Goal: Communication & Community: Participate in discussion

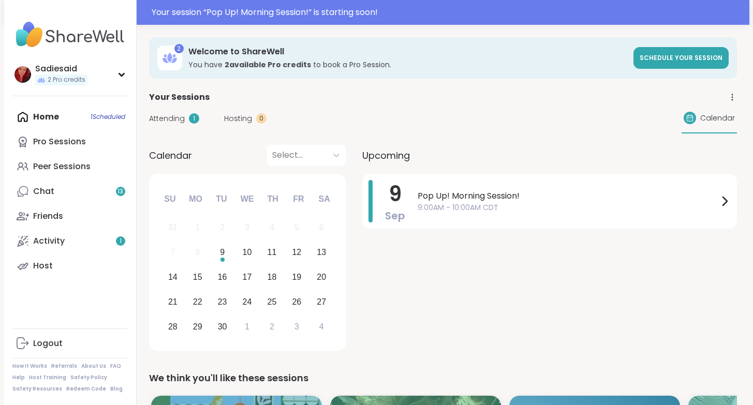
click at [63, 172] on div "Home 1 Scheduled Pro Sessions Peer Sessions Chat 13 Friends Activity 1 Host" at bounding box center [69, 191] width 115 height 174
click at [185, 124] on span "Attending" at bounding box center [167, 118] width 36 height 11
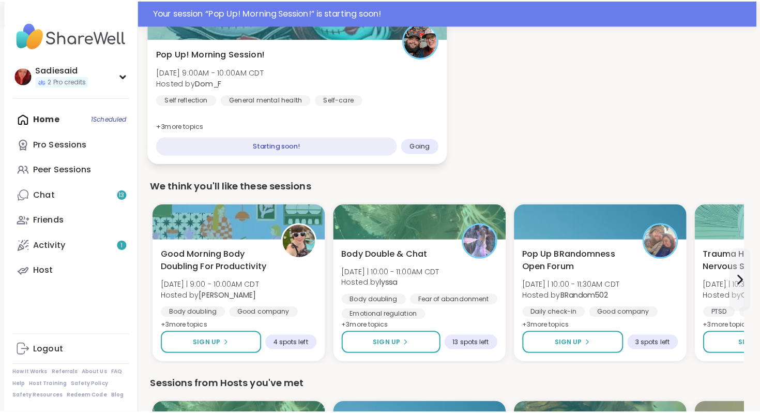
scroll to position [140, 0]
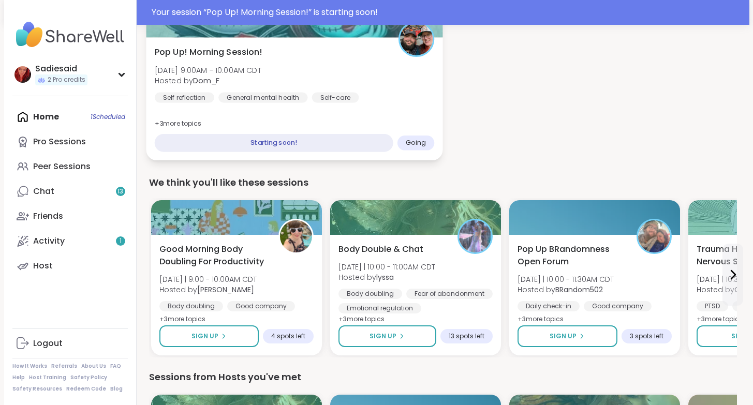
click at [426, 147] on span "Going" at bounding box center [416, 143] width 20 height 8
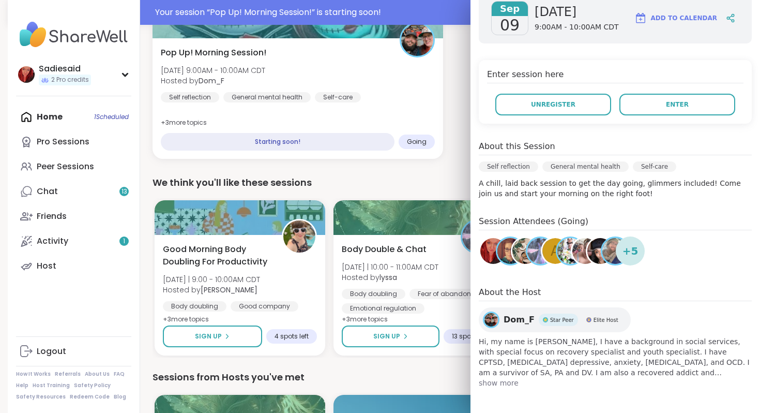
scroll to position [288, 0]
click at [666, 109] on span "Enter" at bounding box center [677, 104] width 23 height 9
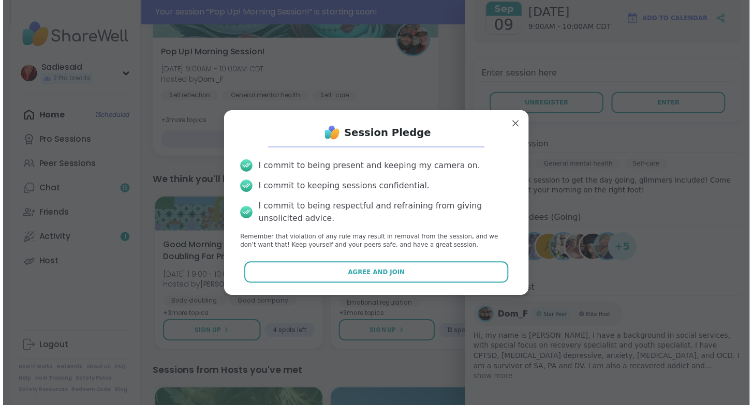
scroll to position [37, 0]
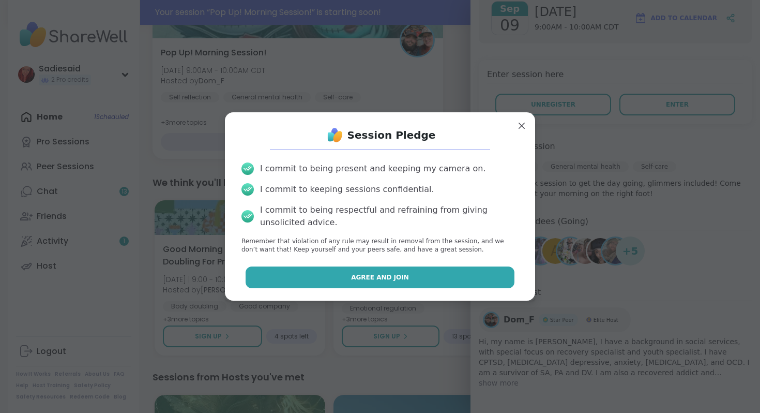
click at [381, 282] on span "Agree and Join" at bounding box center [380, 277] width 58 height 9
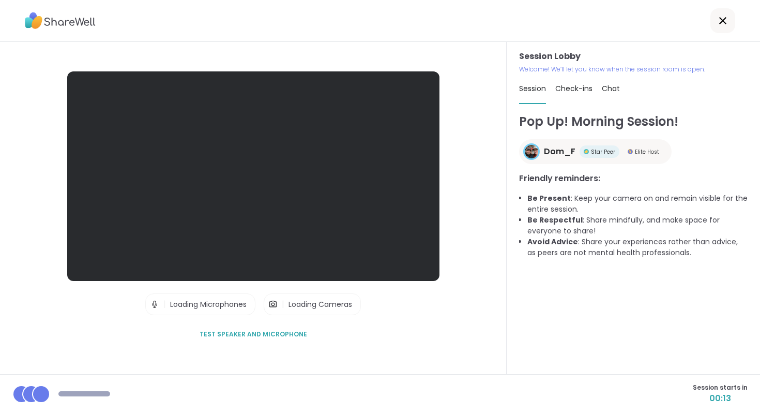
click at [507, 185] on div "Session Lobby Welcome! We’ll let you know when the session room is open. Sessio…" at bounding box center [633, 208] width 253 height 332
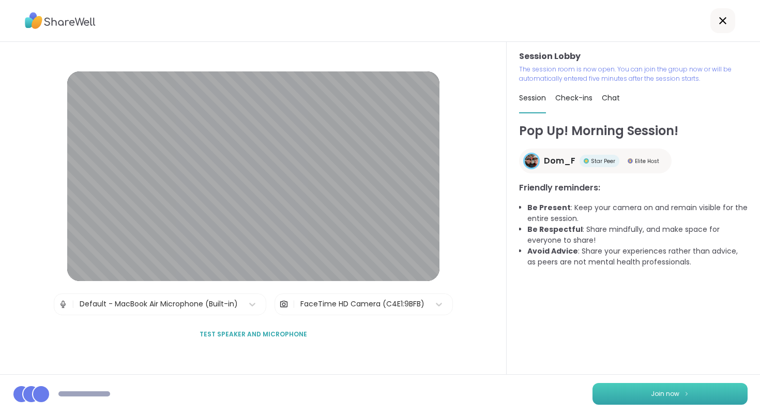
click at [651, 389] on span "Join now" at bounding box center [665, 393] width 28 height 9
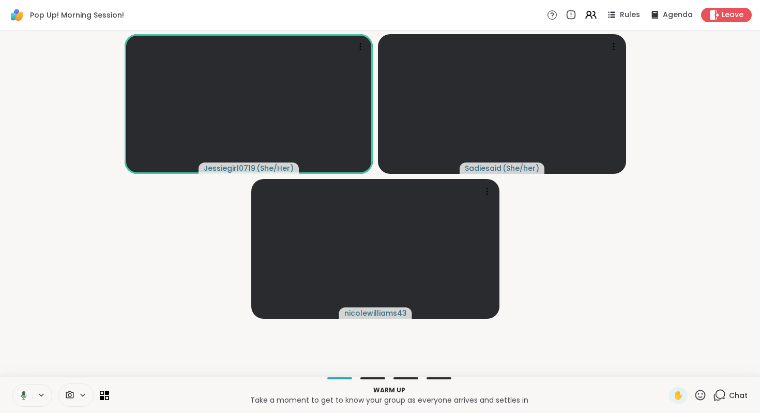
click at [687, 248] on video-player-container "Jessiegirl0719 ( She/Her ) [PERSON_NAME] ( She/her ) nicolewilliams43" at bounding box center [380, 204] width 748 height 338
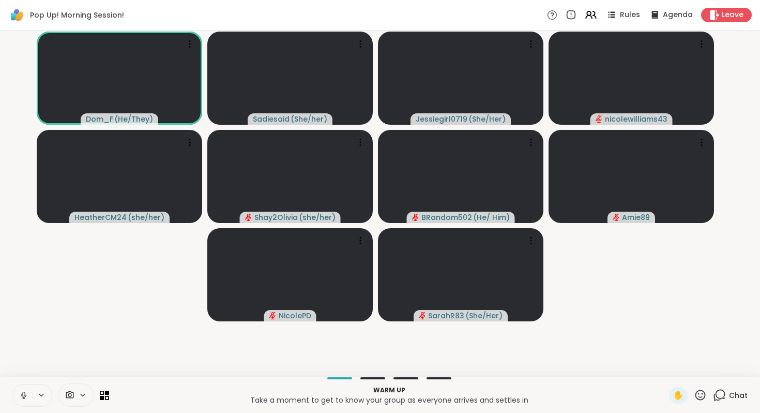
click at [33, 384] on button at bounding box center [23, 395] width 20 height 22
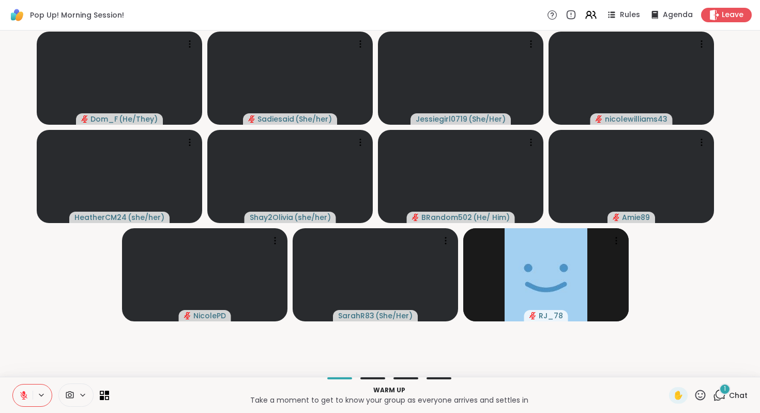
click at [28, 391] on icon at bounding box center [23, 395] width 9 height 9
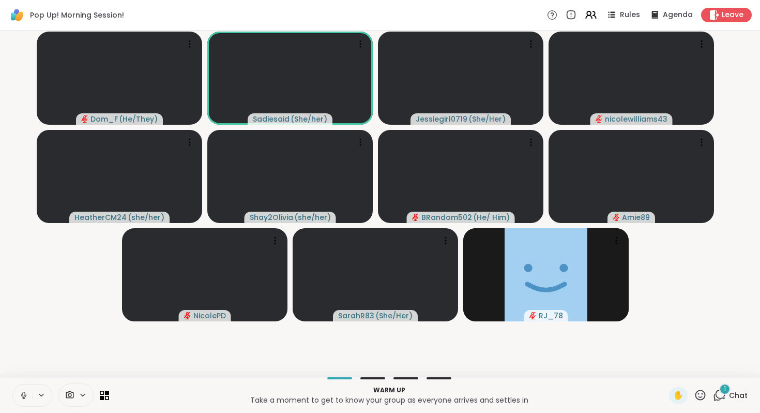
click at [28, 391] on icon at bounding box center [23, 395] width 9 height 9
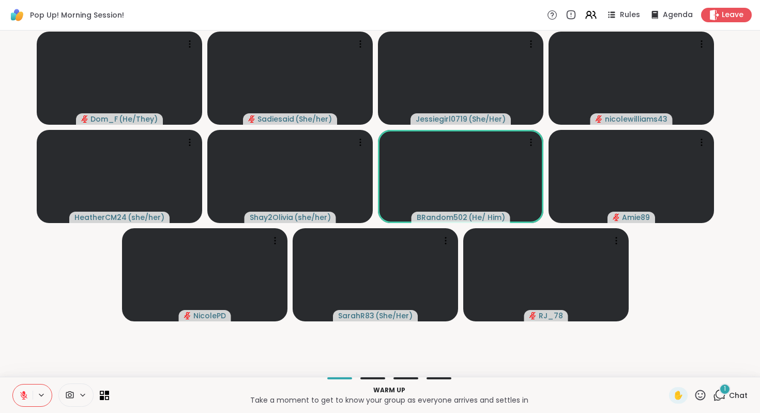
click at [713, 387] on div "1 Chat" at bounding box center [730, 395] width 35 height 17
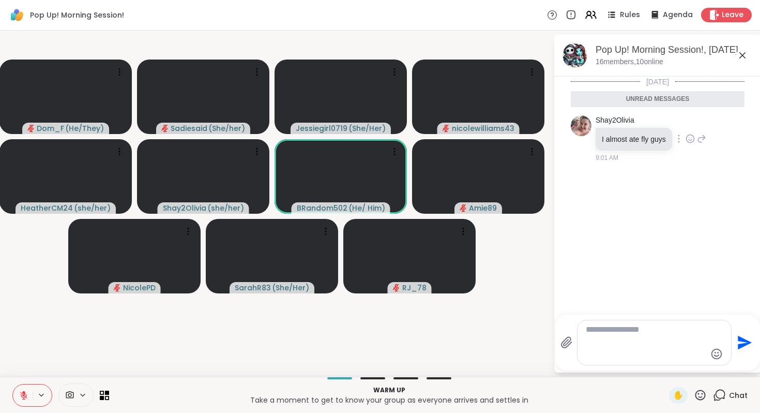
scroll to position [81, 0]
click at [704, 145] on div at bounding box center [690, 138] width 32 height 12
click at [706, 142] on icon at bounding box center [701, 138] width 7 height 7
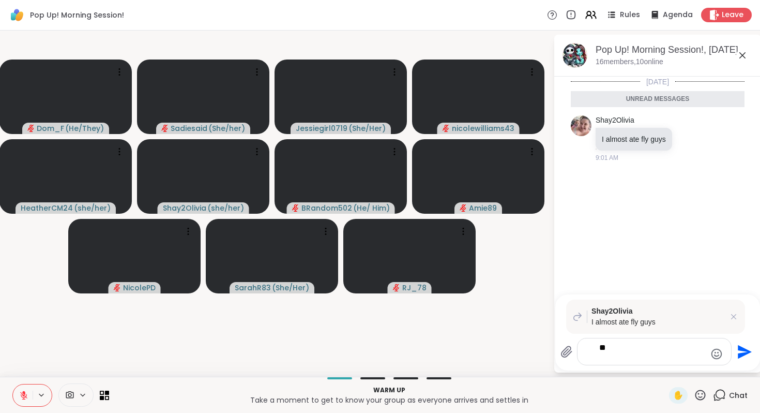
type textarea "*"
type textarea "***"
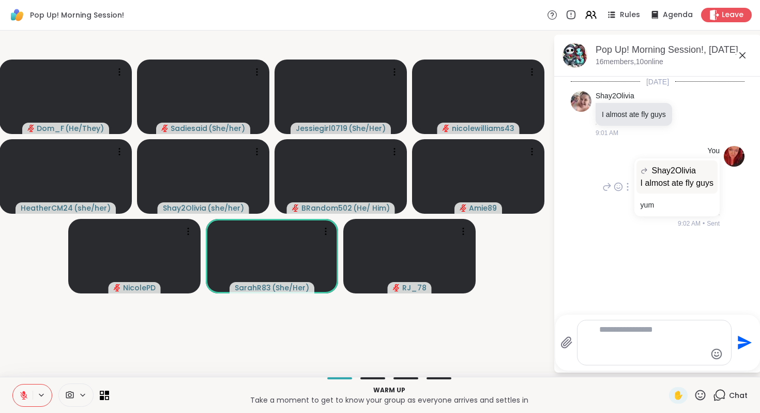
scroll to position [99, 0]
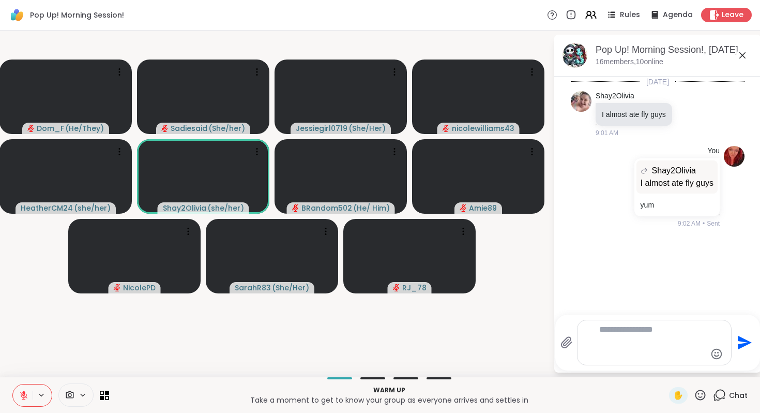
click at [512, 287] on video-player-container "Dom_F ( He/They ) Sadiesaid ( She/her ) Jessiegirl0719 ( She/Her ) nicolewillia…" at bounding box center [276, 204] width 541 height 338
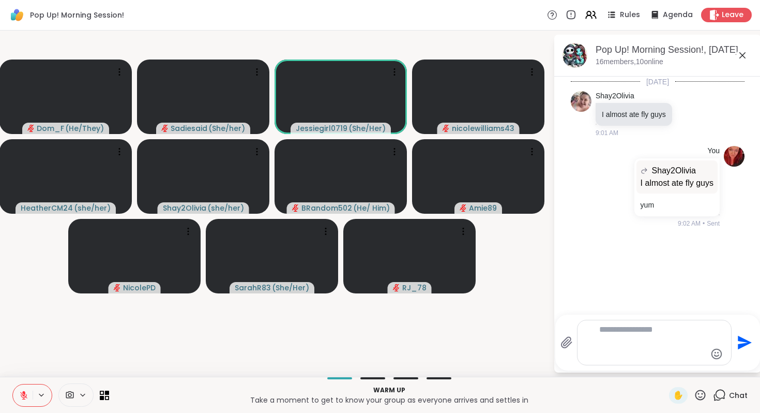
click at [737, 62] on icon at bounding box center [743, 55] width 12 height 12
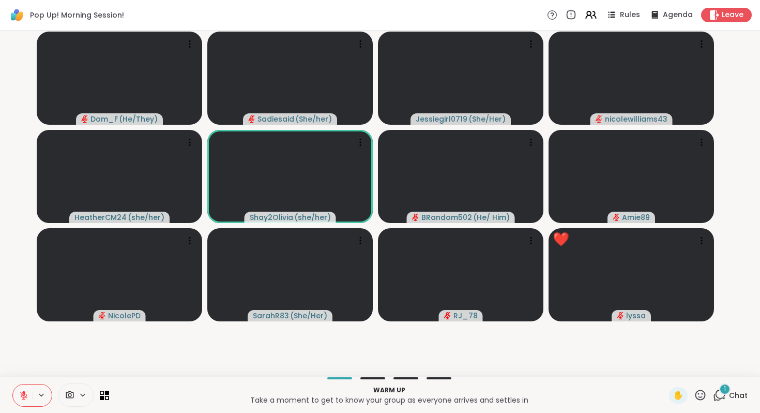
click at [716, 389] on icon at bounding box center [721, 393] width 10 height 9
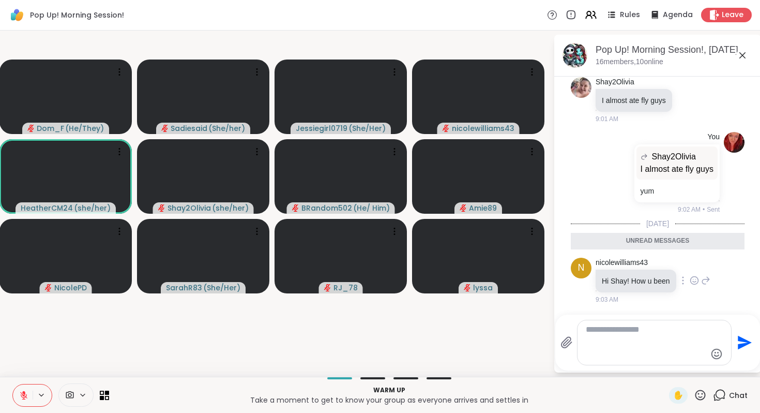
scroll to position [389, 0]
click at [737, 62] on icon at bounding box center [743, 55] width 12 height 12
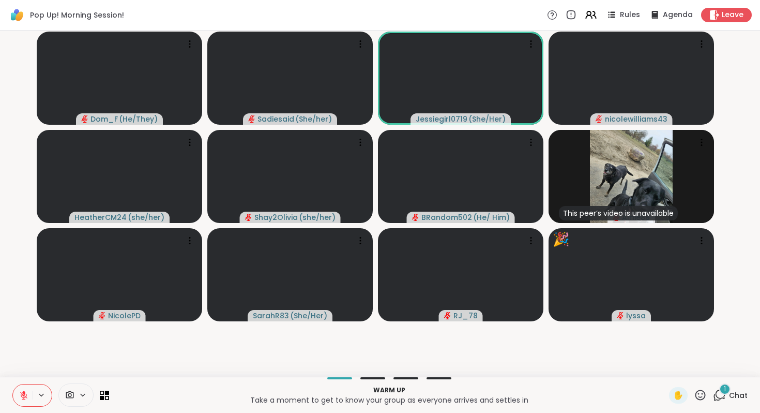
click at [713, 388] on icon at bounding box center [719, 394] width 13 height 13
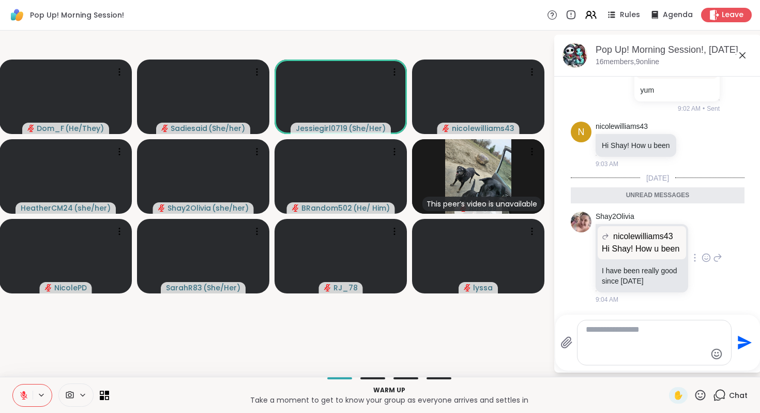
scroll to position [589, 0]
click at [737, 62] on icon at bounding box center [743, 55] width 12 height 12
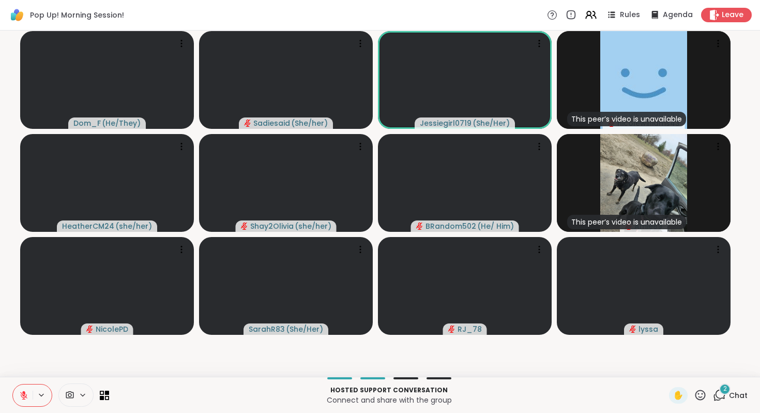
click at [28, 391] on icon at bounding box center [23, 395] width 9 height 9
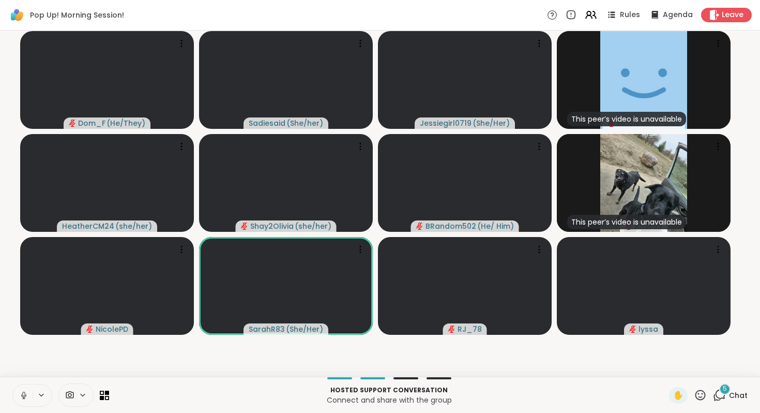
click at [28, 391] on icon at bounding box center [23, 395] width 9 height 9
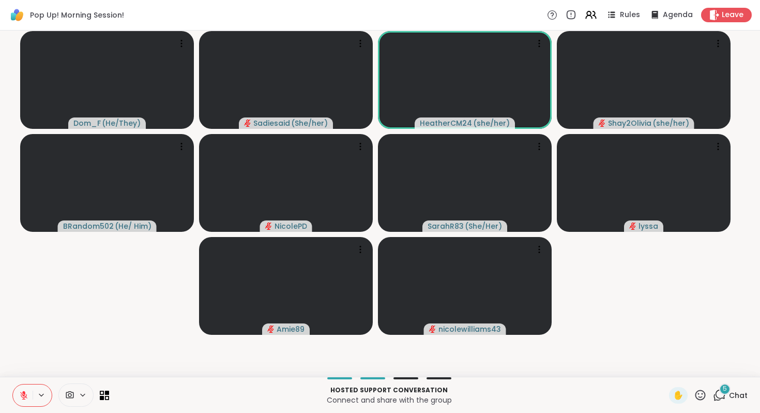
click at [28, 391] on icon at bounding box center [23, 395] width 9 height 9
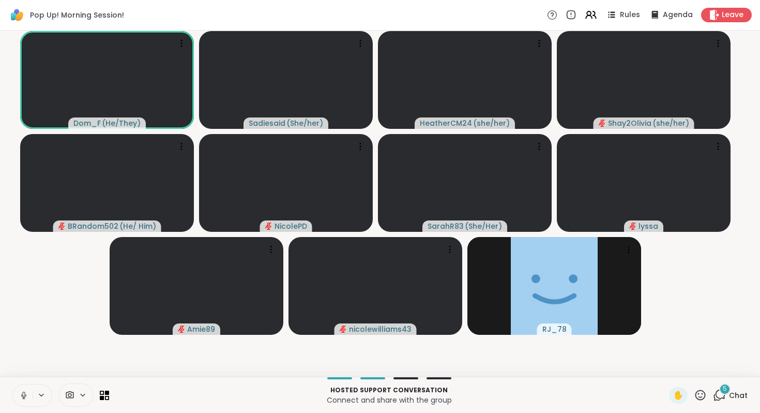
click at [28, 391] on icon at bounding box center [23, 395] width 9 height 9
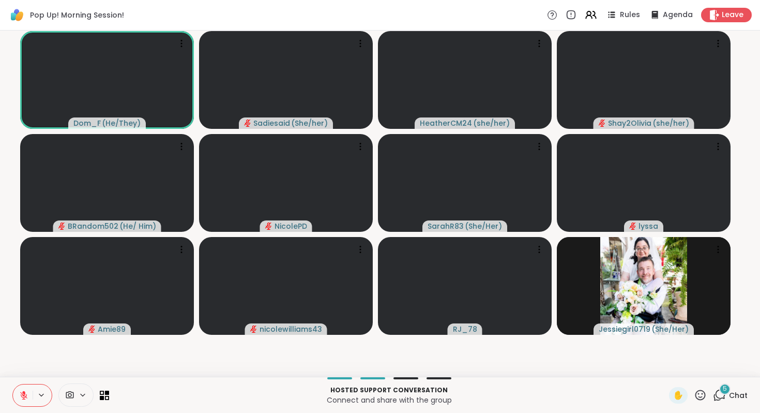
click at [713, 390] on icon at bounding box center [719, 394] width 13 height 13
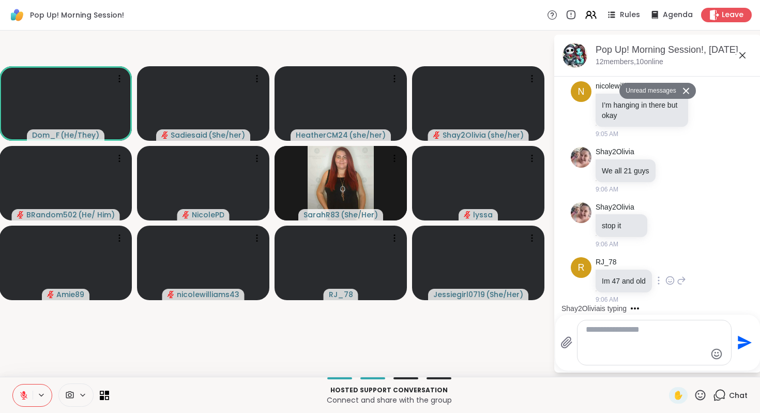
scroll to position [1153, 0]
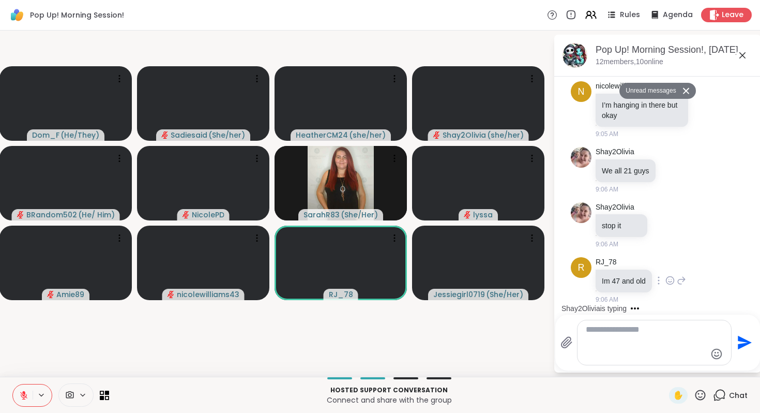
click at [686, 274] on icon at bounding box center [681, 280] width 9 height 12
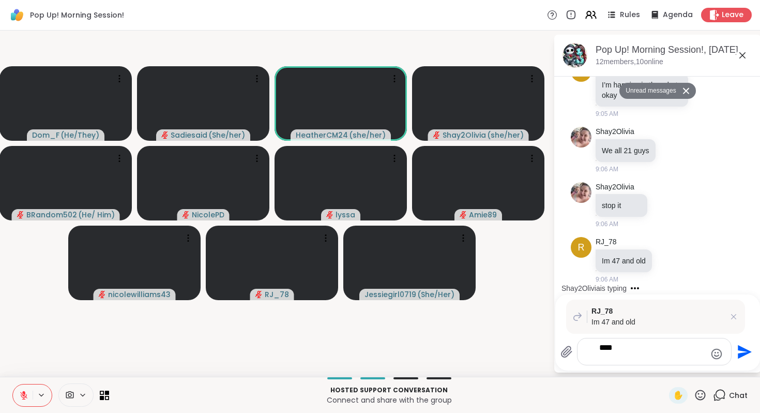
type textarea "*****"
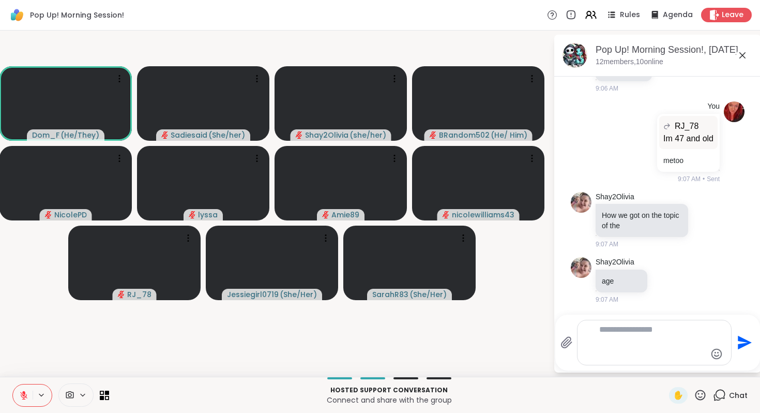
scroll to position [1532, 0]
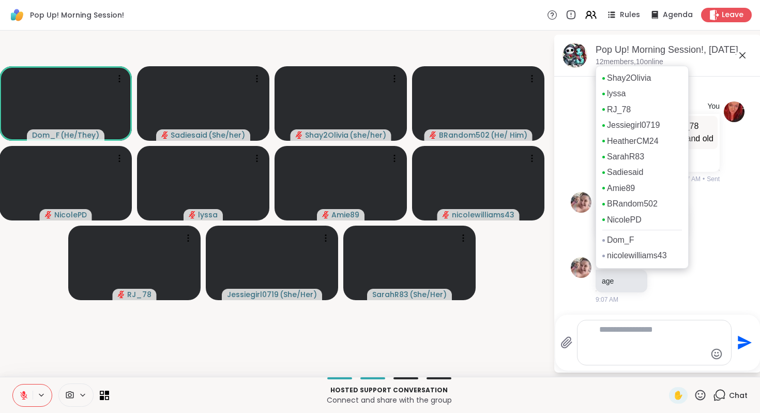
click at [737, 62] on icon at bounding box center [743, 55] width 12 height 12
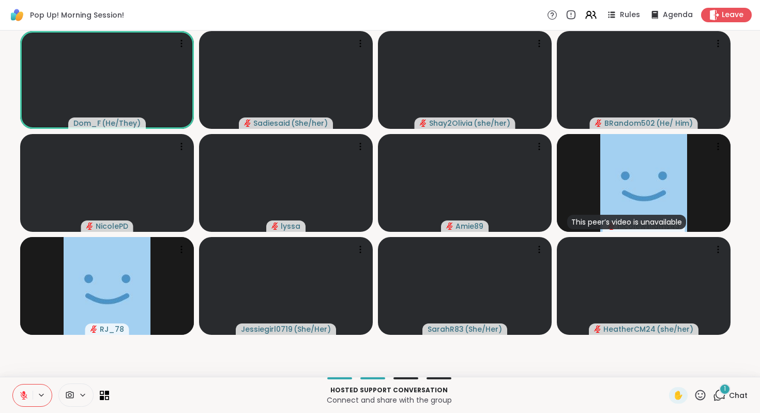
click at [713, 388] on icon at bounding box center [719, 394] width 13 height 13
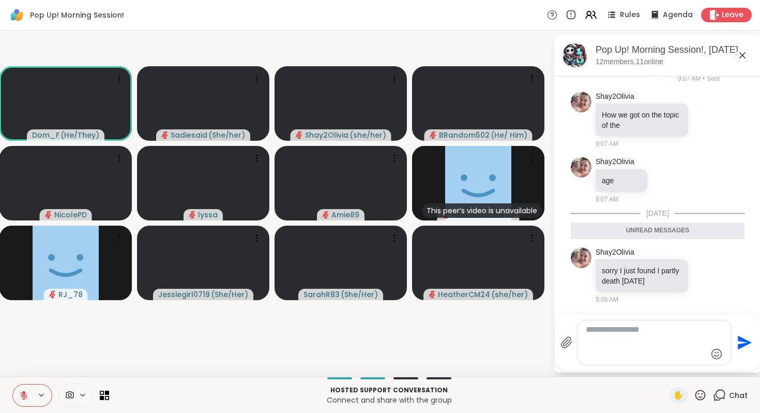
scroll to position [1668, 0]
click at [28, 391] on icon at bounding box center [23, 395] width 9 height 9
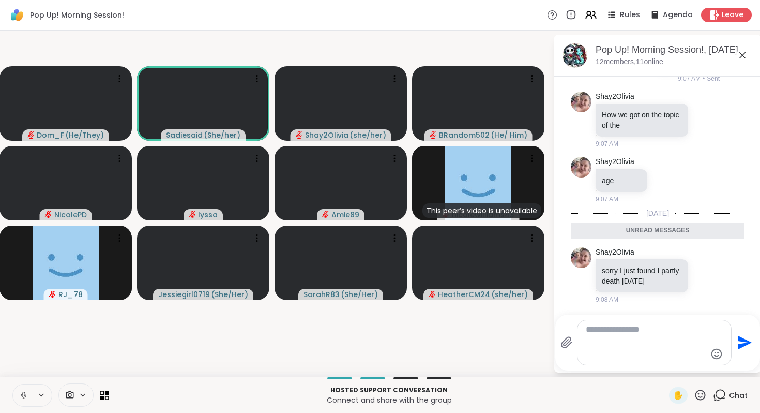
click at [737, 62] on icon at bounding box center [743, 55] width 12 height 12
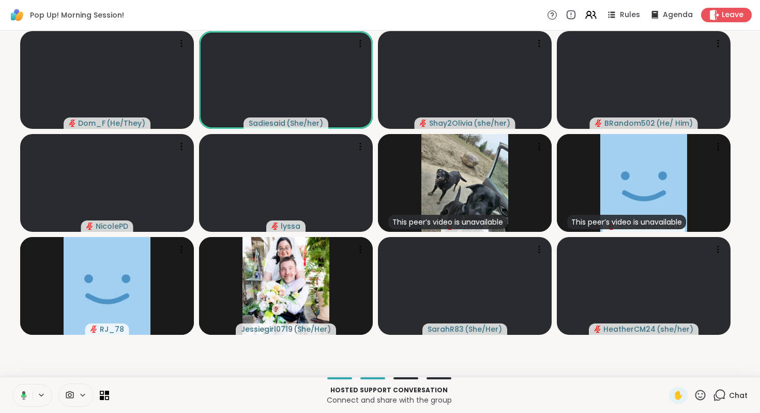
click at [27, 391] on icon at bounding box center [22, 395] width 9 height 9
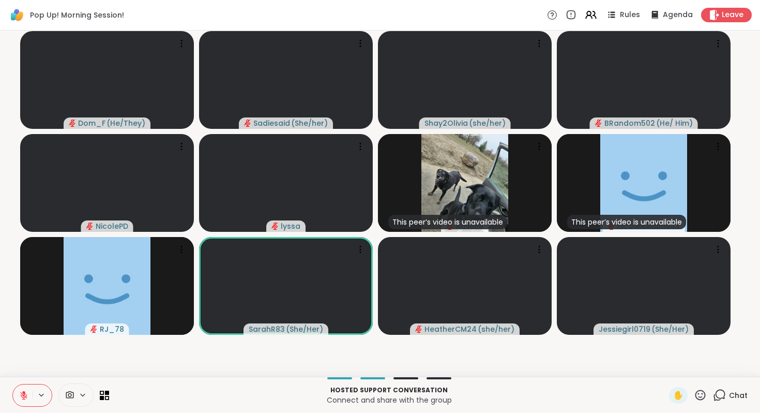
click at [578, 31] on div "Pop Up! Morning Session! Rules Agenda Leave" at bounding box center [380, 15] width 760 height 31
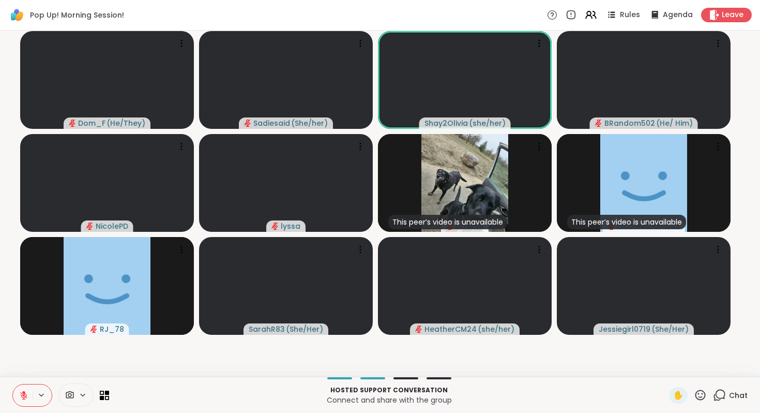
click at [694, 388] on icon at bounding box center [700, 394] width 13 height 13
click at [665, 362] on span "❤️" at bounding box center [670, 368] width 10 height 12
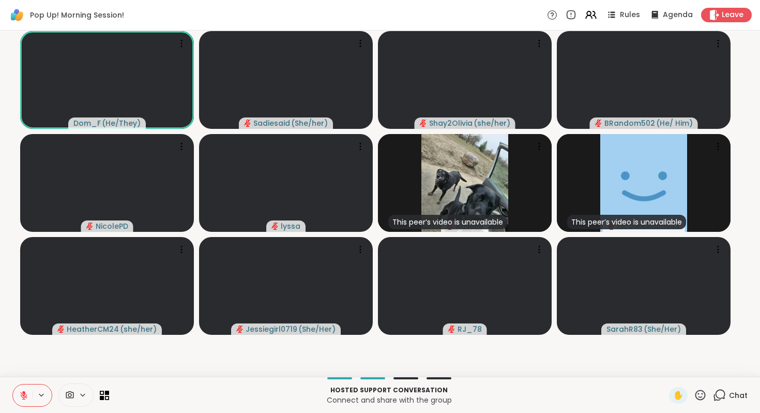
click at [696, 389] on icon at bounding box center [701, 394] width 10 height 10
click at [688, 362] on span "👍" at bounding box center [693, 368] width 10 height 12
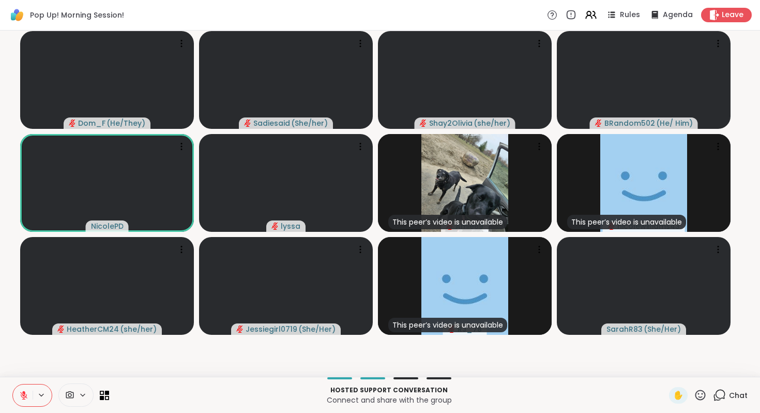
click at [694, 388] on icon at bounding box center [700, 394] width 13 height 13
click at [711, 362] on span "🌟" at bounding box center [716, 368] width 10 height 12
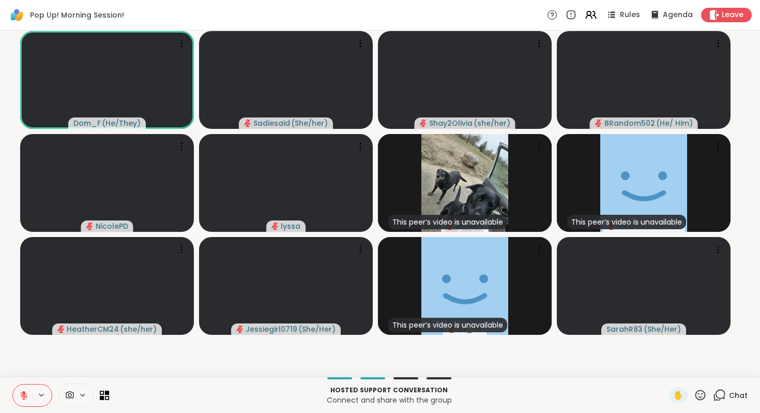
click at [669, 387] on div "✋" at bounding box center [688, 395] width 38 height 17
click at [713, 388] on icon at bounding box center [719, 394] width 13 height 13
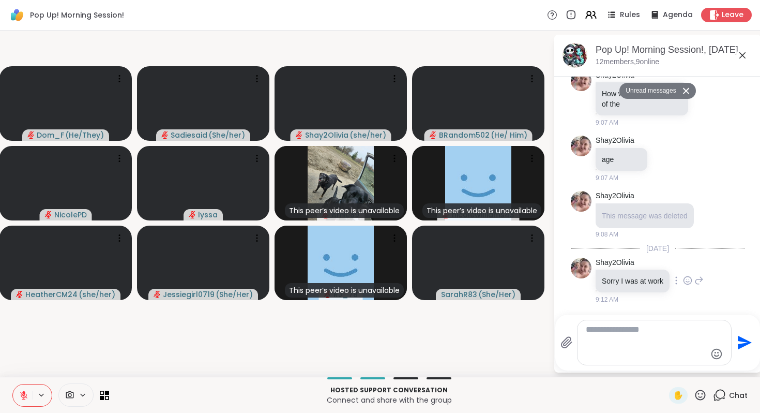
scroll to position [1766, 0]
click at [737, 62] on icon at bounding box center [743, 55] width 12 height 12
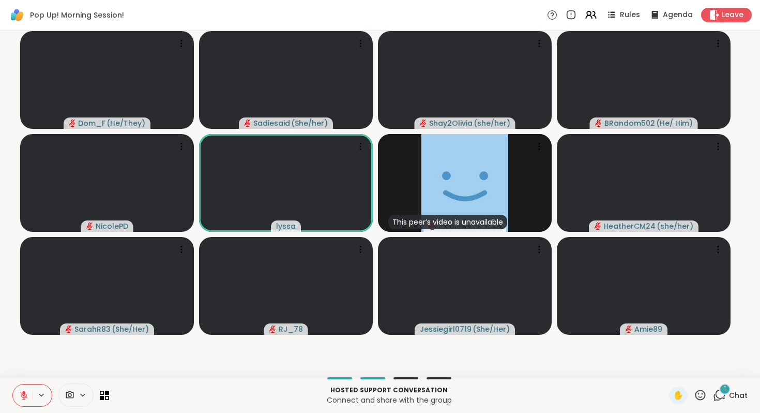
click at [694, 388] on icon at bounding box center [700, 394] width 13 height 13
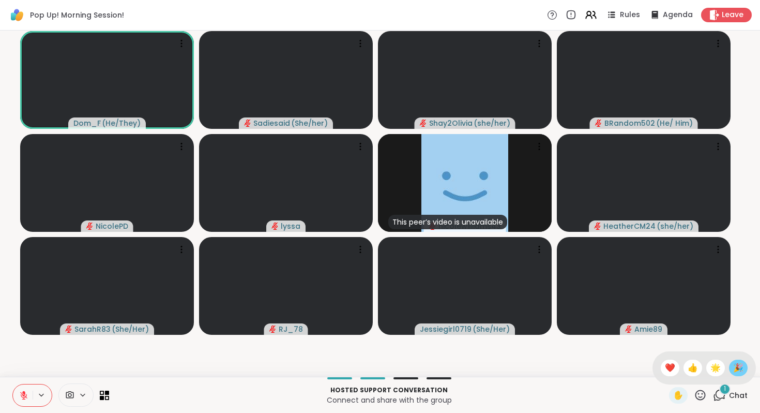
click at [733, 362] on span "🎉" at bounding box center [738, 368] width 10 height 12
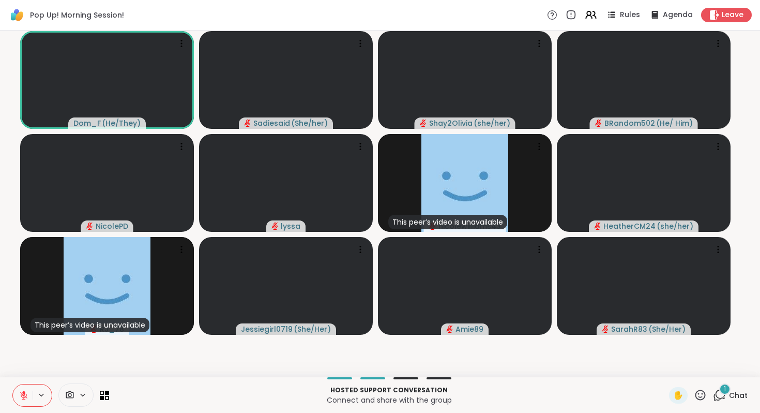
click at [694, 388] on icon at bounding box center [700, 394] width 13 height 13
click at [711, 362] on span "🌟" at bounding box center [716, 368] width 10 height 12
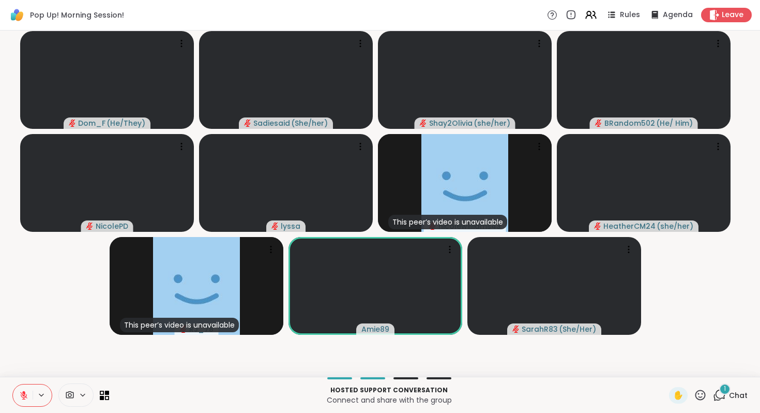
click at [680, 387] on div "✋ 1 Chat" at bounding box center [708, 395] width 79 height 17
click at [713, 388] on icon at bounding box center [719, 394] width 13 height 13
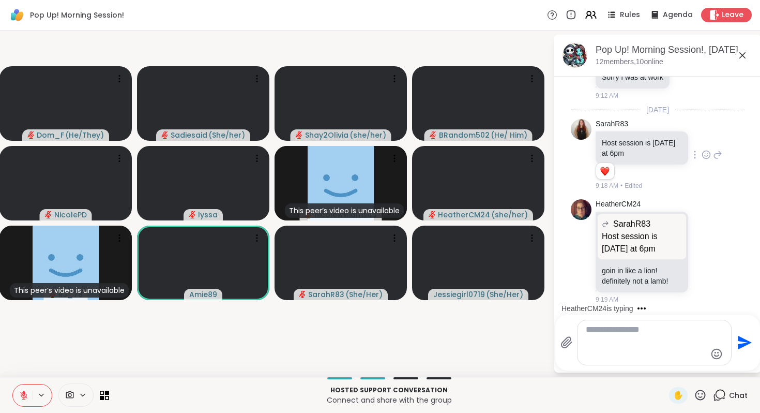
scroll to position [2193, 0]
click at [738, 62] on icon at bounding box center [743, 55] width 12 height 12
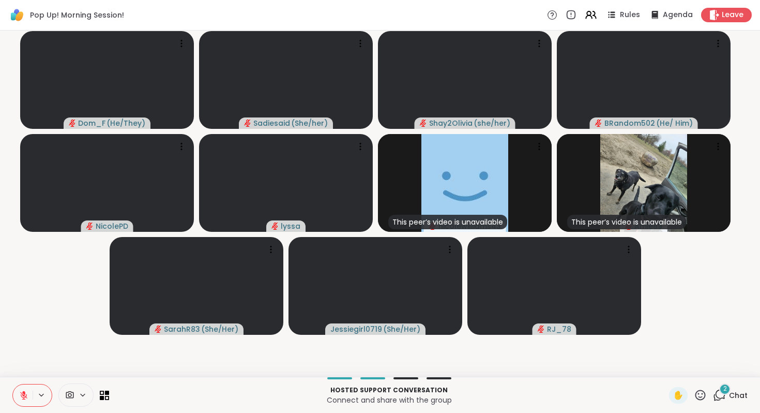
click at [32, 384] on button at bounding box center [23, 395] width 20 height 22
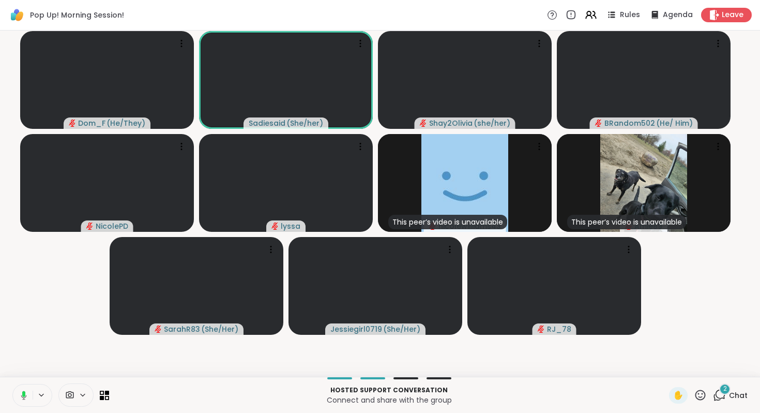
click at [27, 391] on icon at bounding box center [22, 395] width 9 height 9
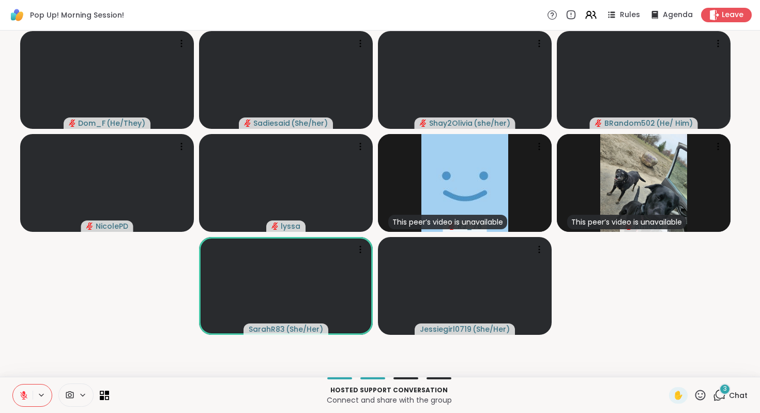
click at [713, 388] on icon at bounding box center [719, 394] width 13 height 13
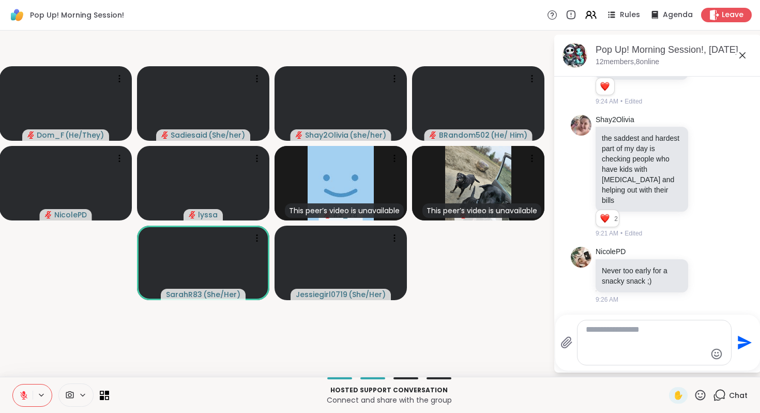
scroll to position [2327, 0]
click at [727, 56] on div "Pop Up! Morning Session!, [DATE]" at bounding box center [674, 49] width 157 height 13
click at [737, 62] on icon at bounding box center [743, 55] width 12 height 12
